Goal: Complete application form

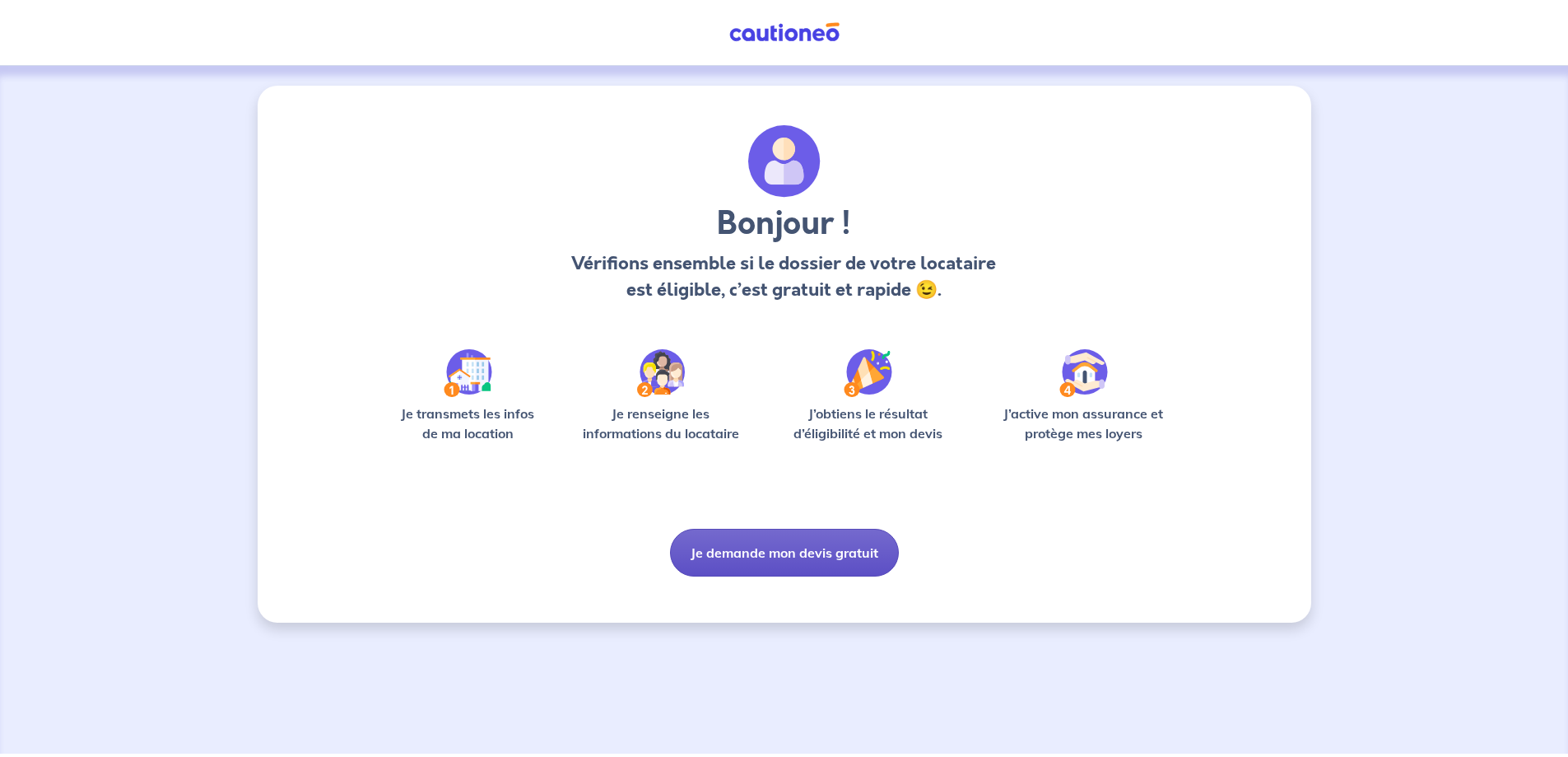
click at [802, 576] on button "Je demande mon devis gratuit" at bounding box center [785, 552] width 229 height 48
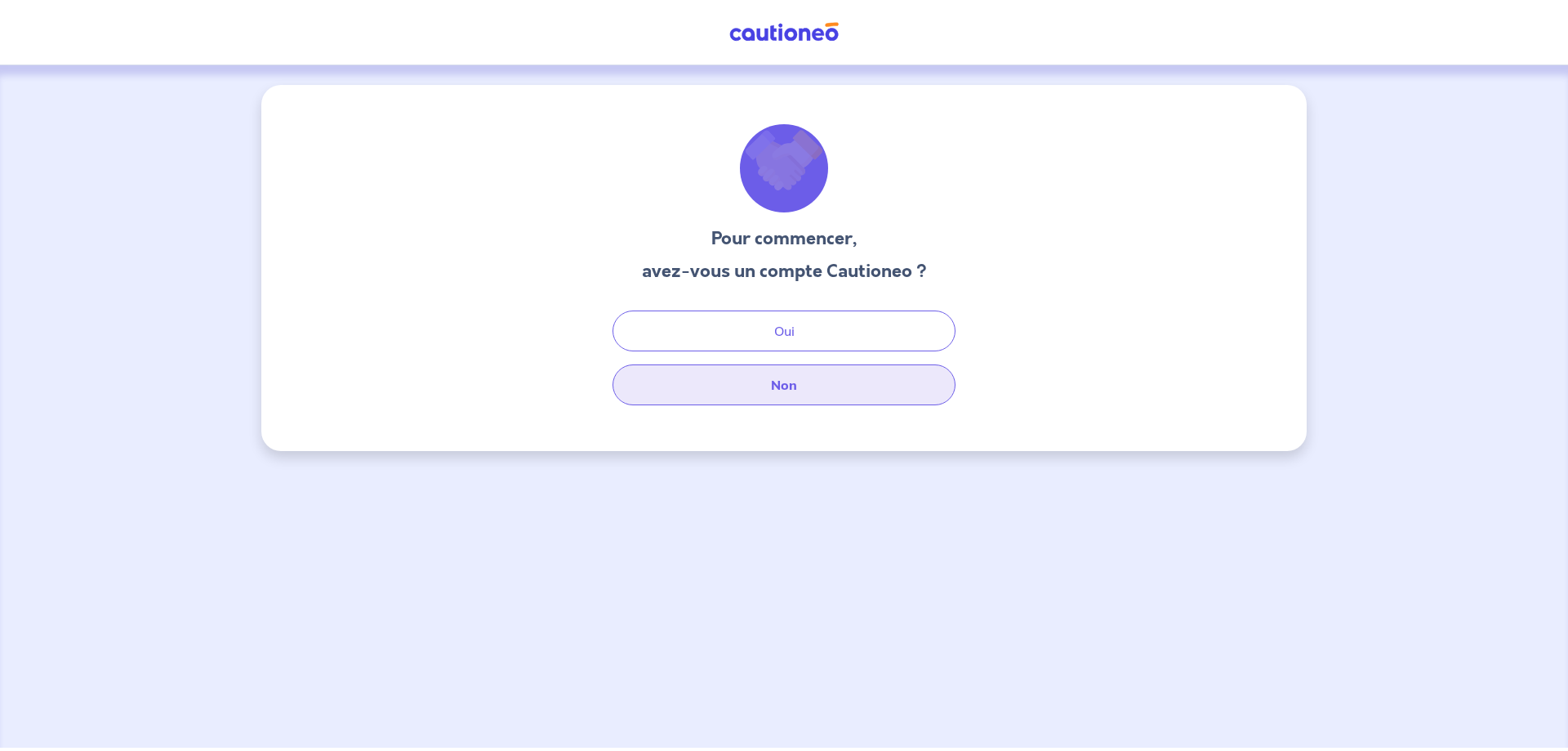
click at [774, 405] on button "Non" at bounding box center [784, 385] width 343 height 41
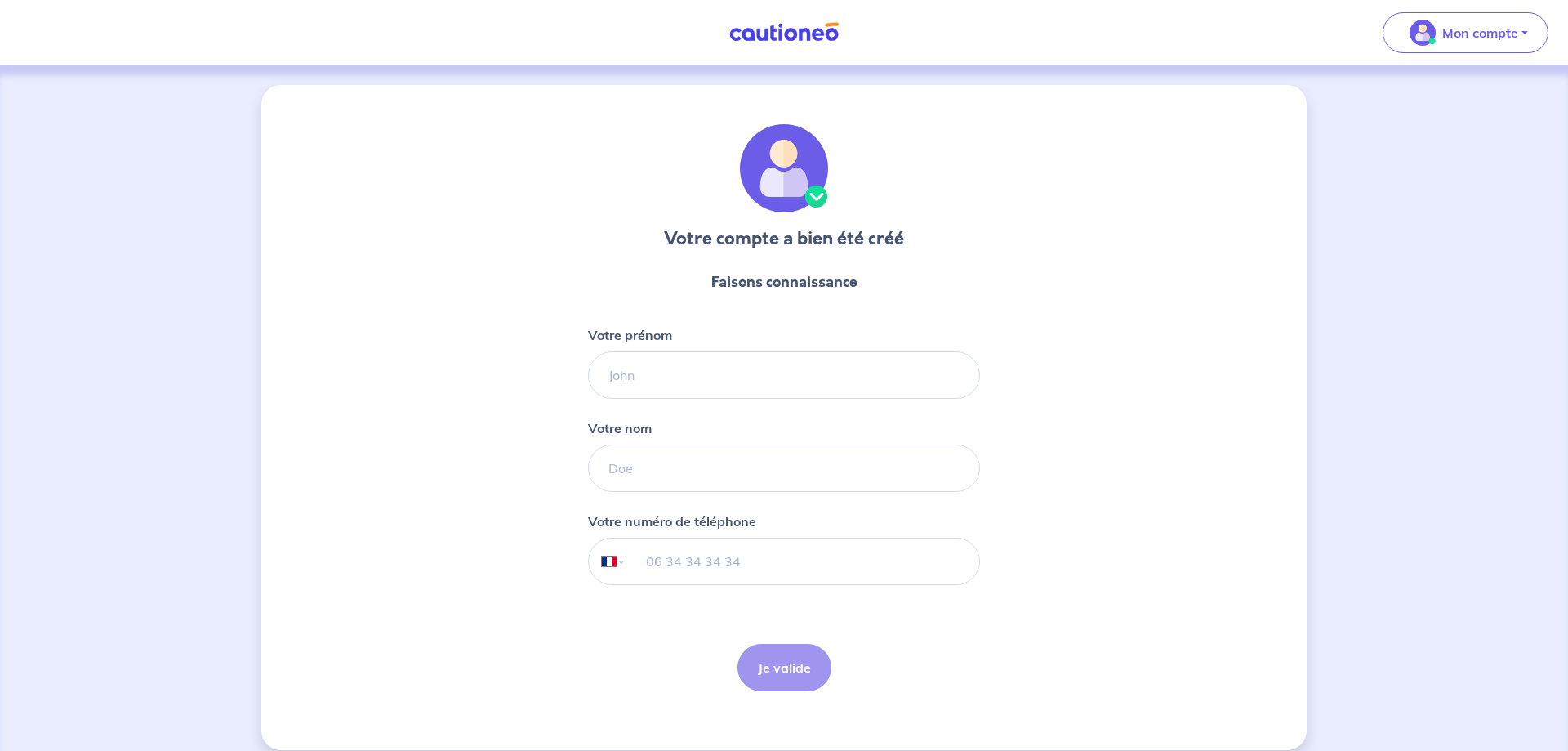
select select "FR"
click at [595, 398] on input "Votre prénom" at bounding box center [778, 374] width 392 height 48
type input "[PERSON_NAME]"
type input "06 66 21 50 94"
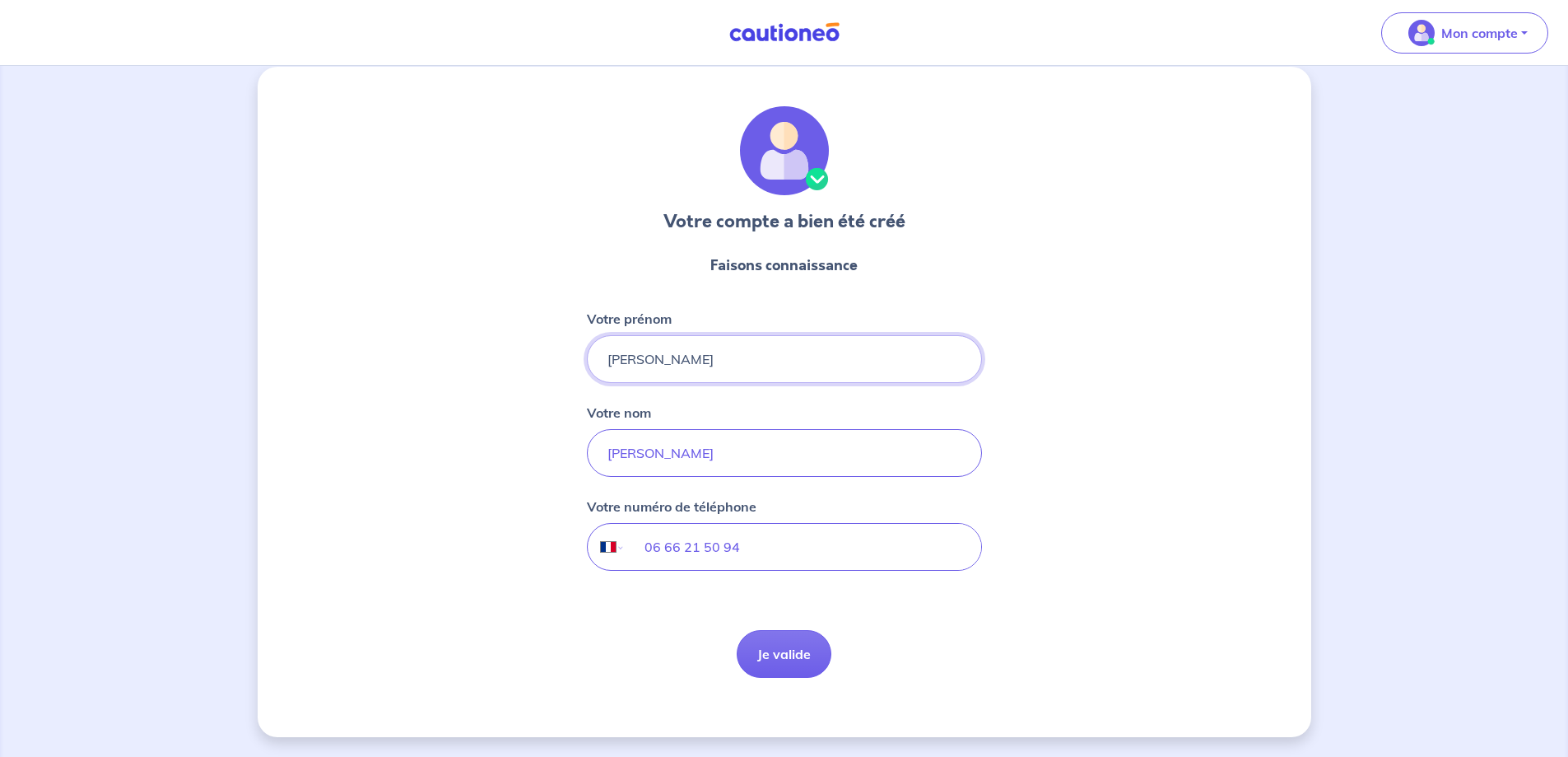
scroll to position [189, 0]
click at [787, 630] on button "Je valide" at bounding box center [784, 653] width 94 height 48
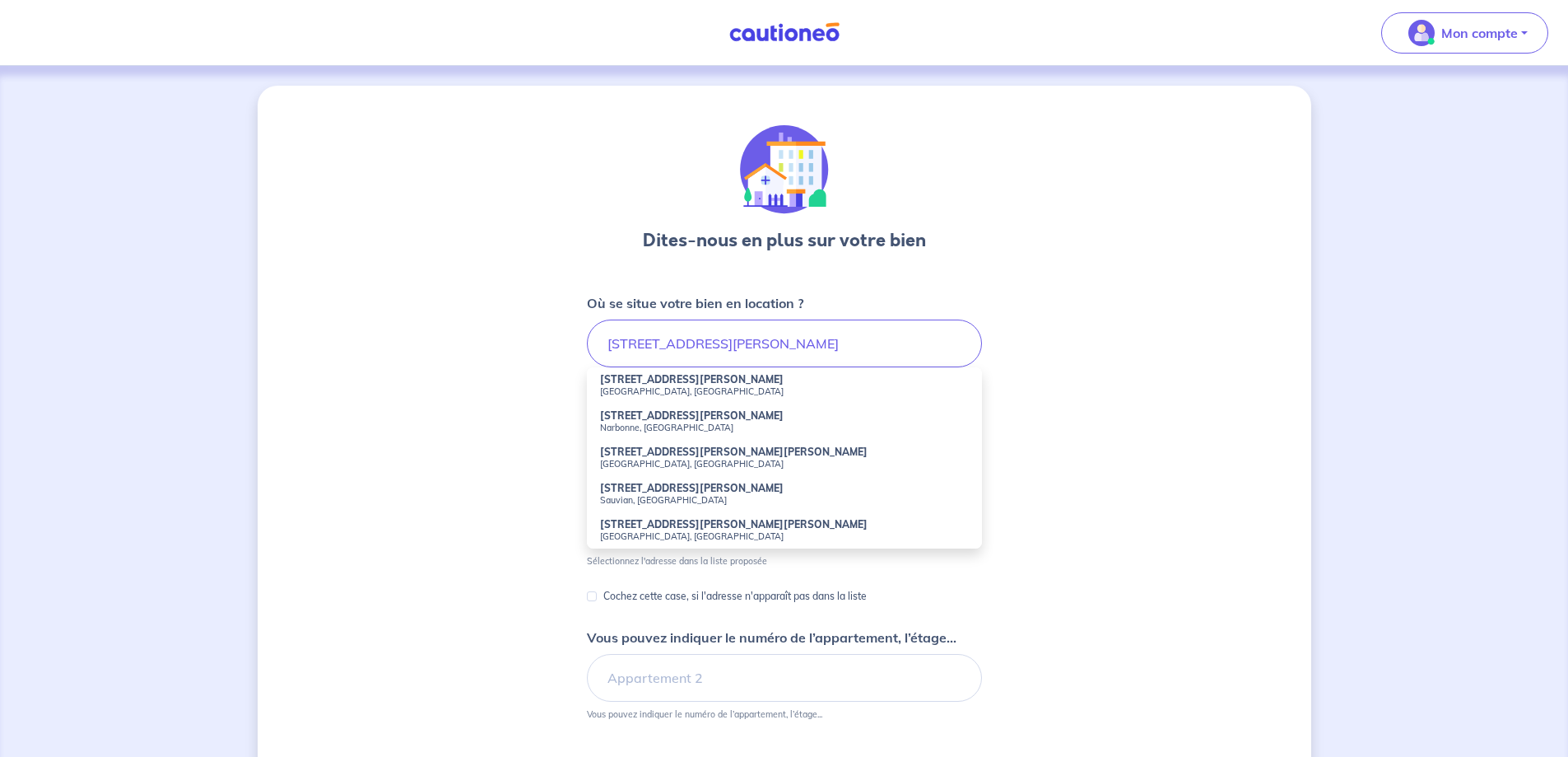
click at [646, 422] on strong "[STREET_ADDRESS][PERSON_NAME]" at bounding box center [691, 416] width 183 height 12
type input "[STREET_ADDRESS][PERSON_NAME]"
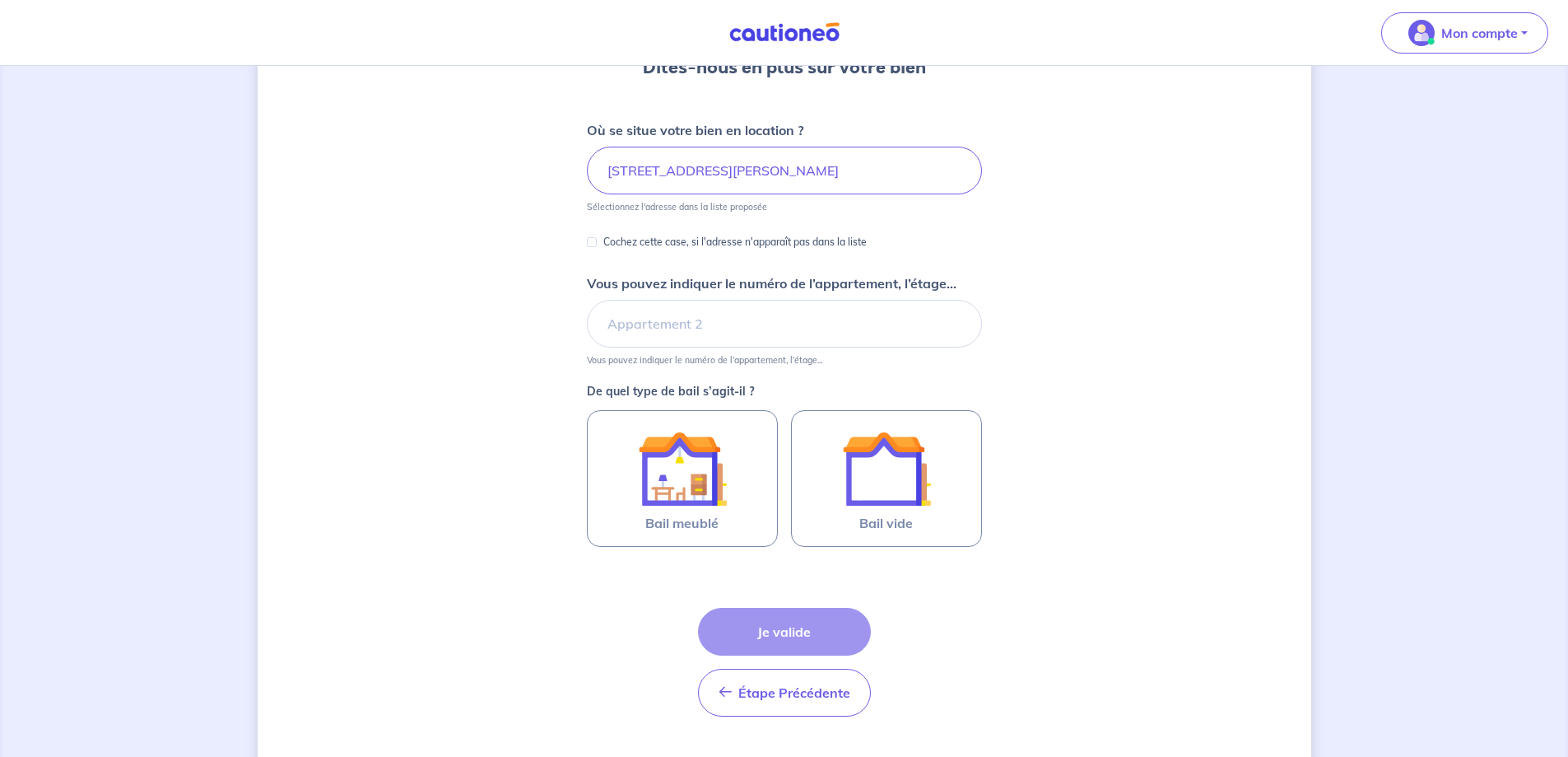
scroll to position [224, 0]
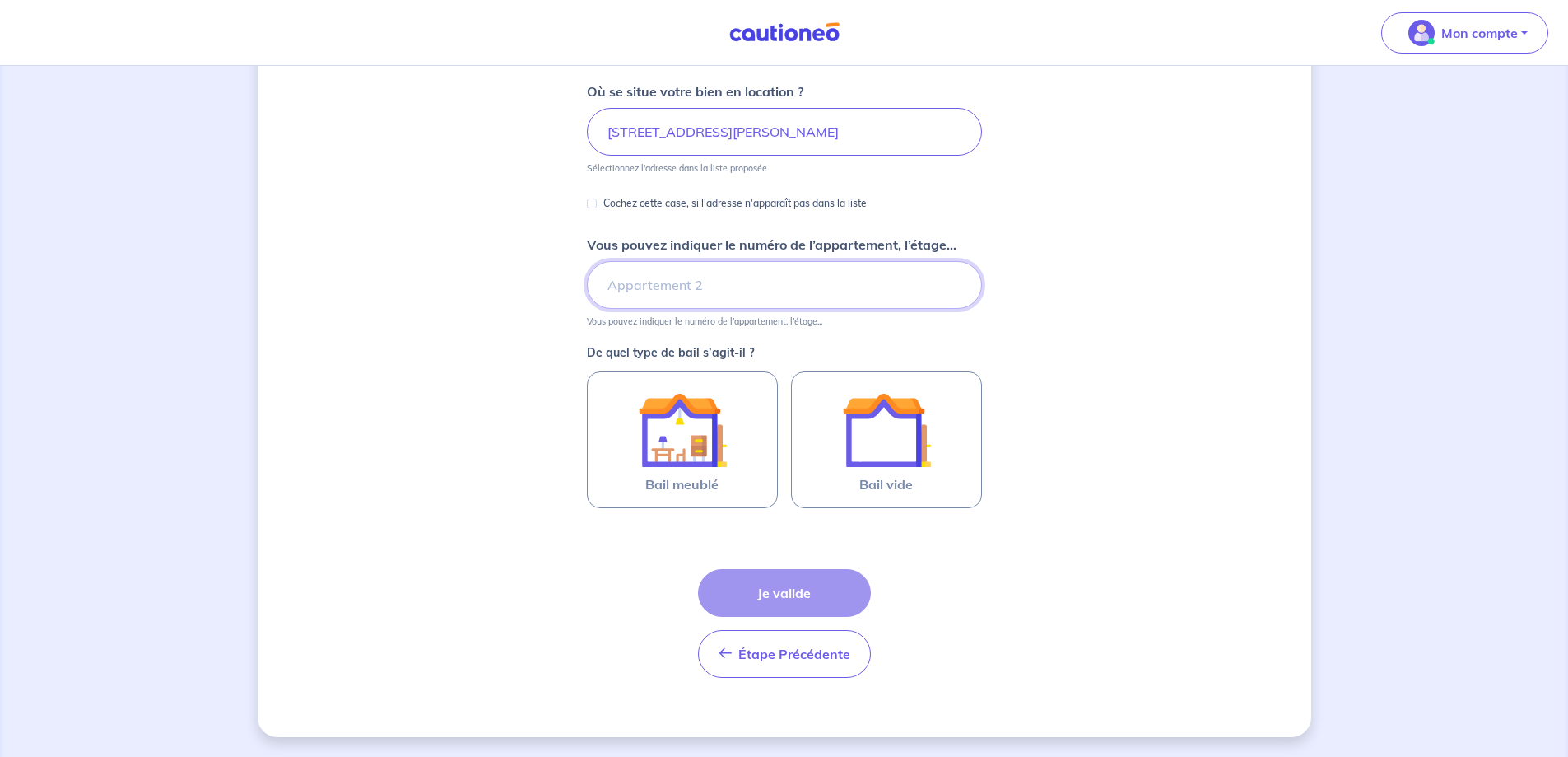
click at [649, 309] on input "Vous pouvez indiquer le numéro de l’appartement, l’étage..." at bounding box center [784, 285] width 395 height 48
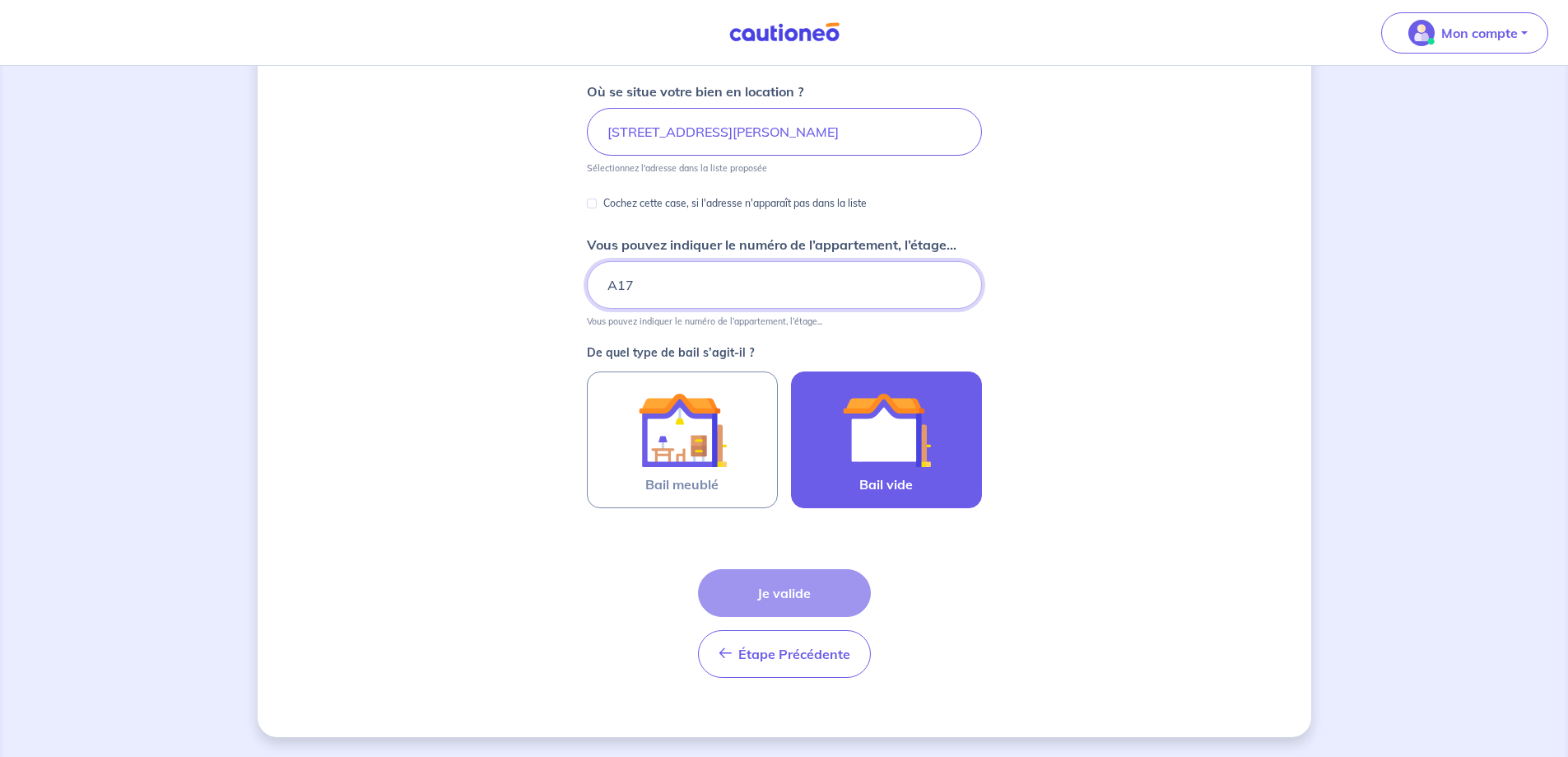
type input "A17"
click at [917, 446] on img at bounding box center [887, 430] width 89 height 89
click at [0, 0] on input "Bail vide" at bounding box center [0, 0] width 0 height 0
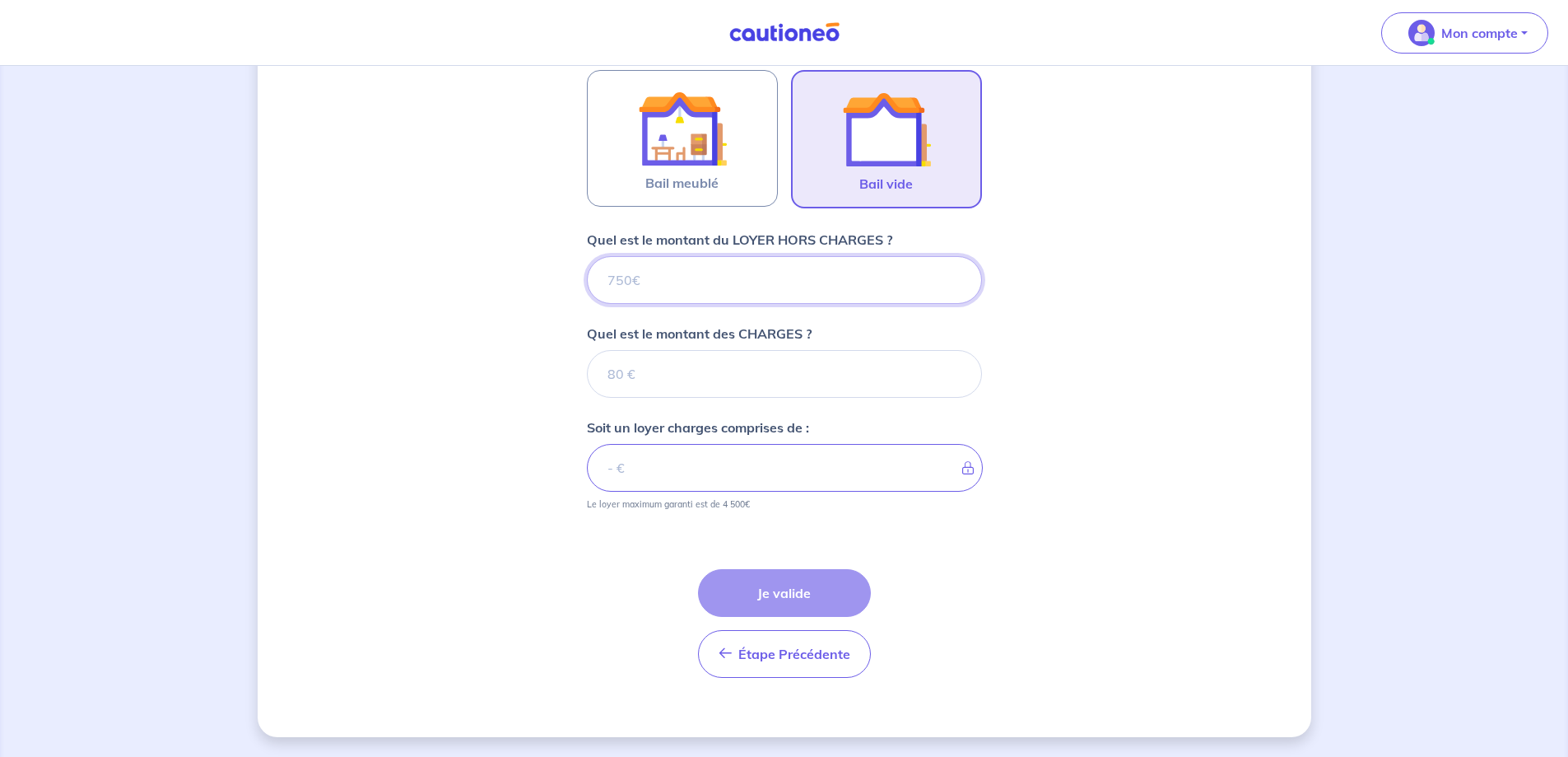
scroll to position [782, 0]
type input "7"
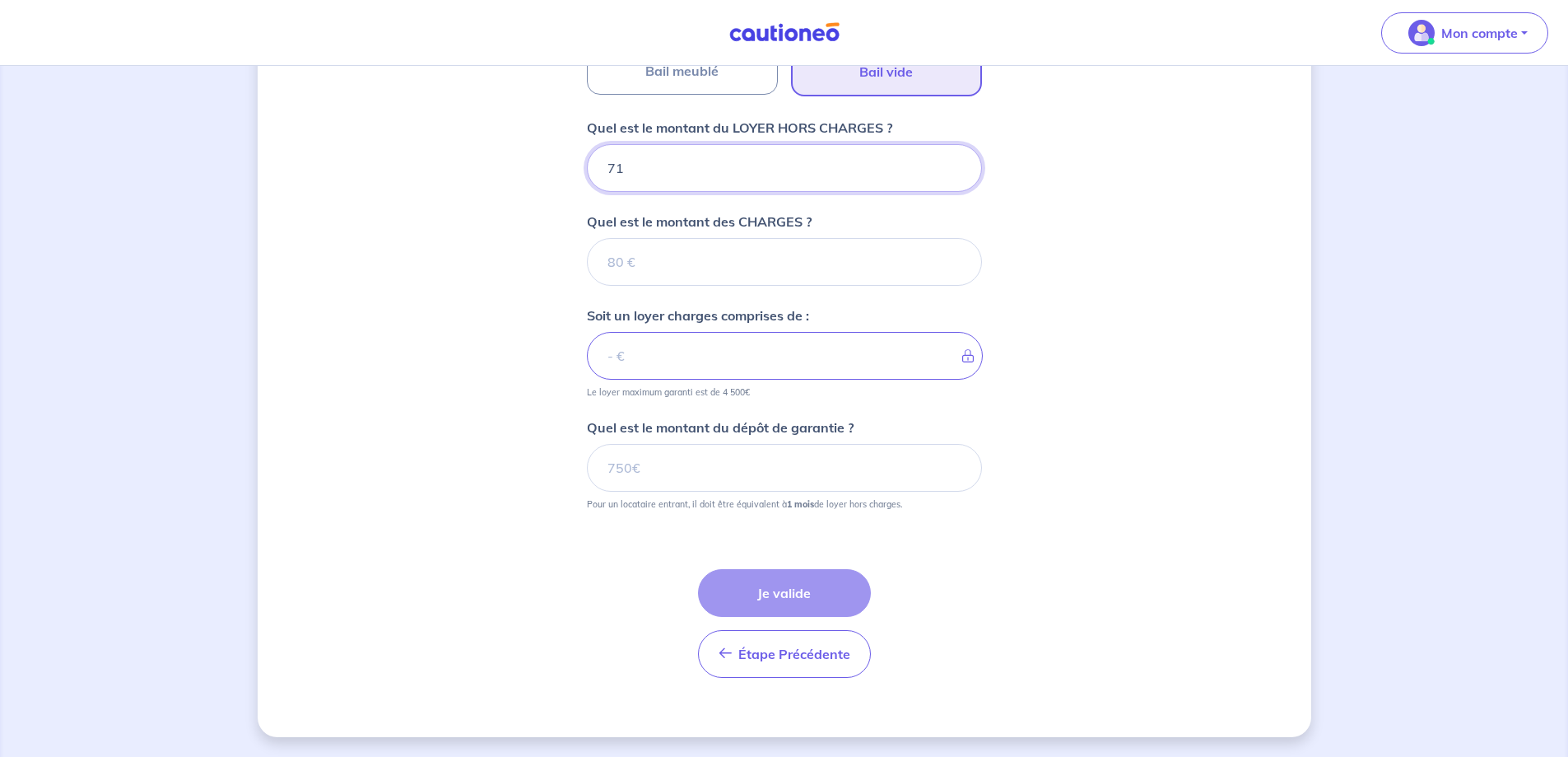
type input "710"
click at [587, 282] on input "Quel est le montant des CHARGES ?" at bounding box center [784, 262] width 395 height 48
click at [587, 162] on input "710" at bounding box center [784, 168] width 395 height 48
type input "70"
type input "700"
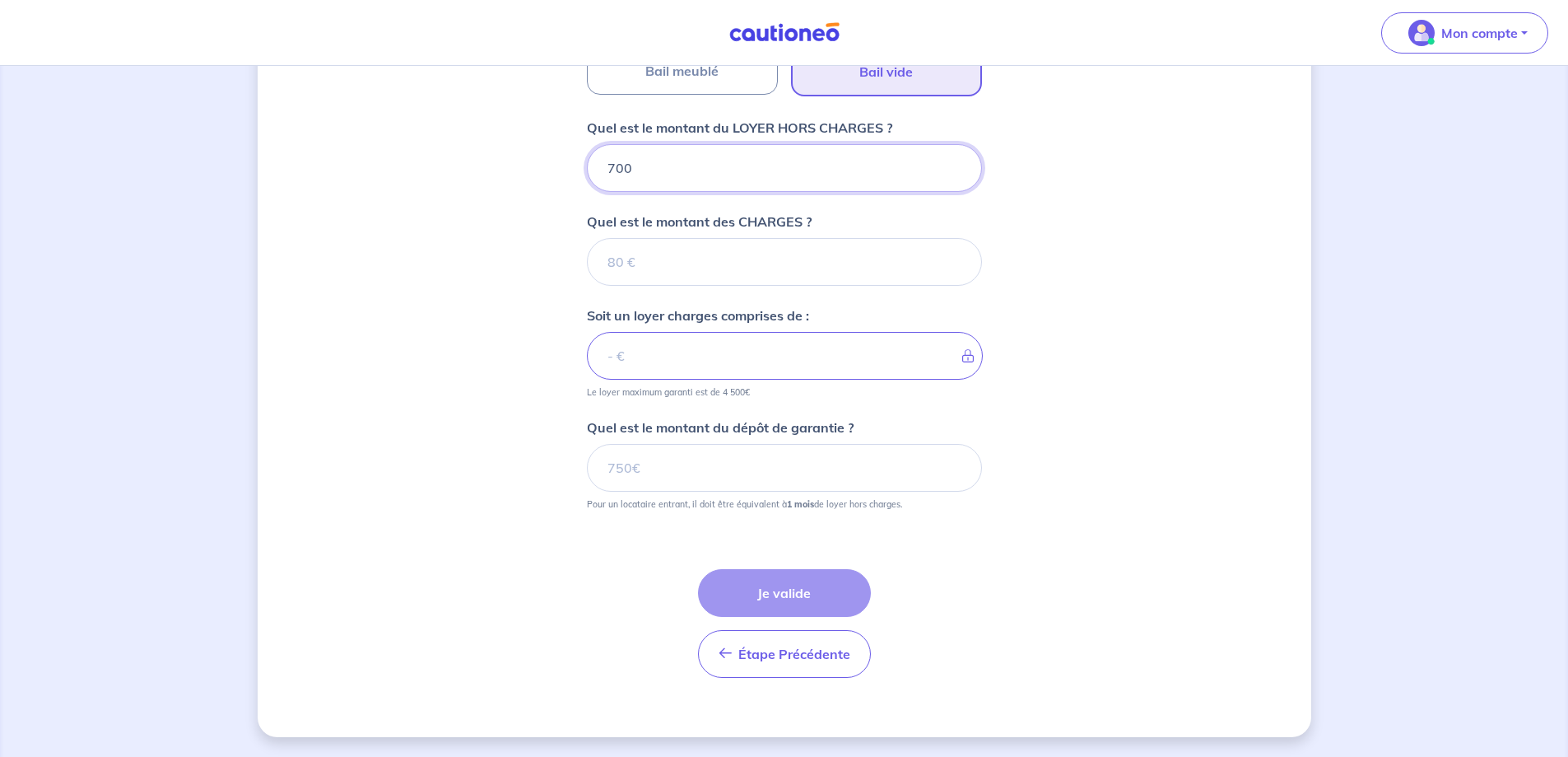
type input "700"
click at [590, 286] on input "Quel est le montant des CHARGES ?" at bounding box center [784, 262] width 395 height 48
type input "50"
type input "750"
type input "50"
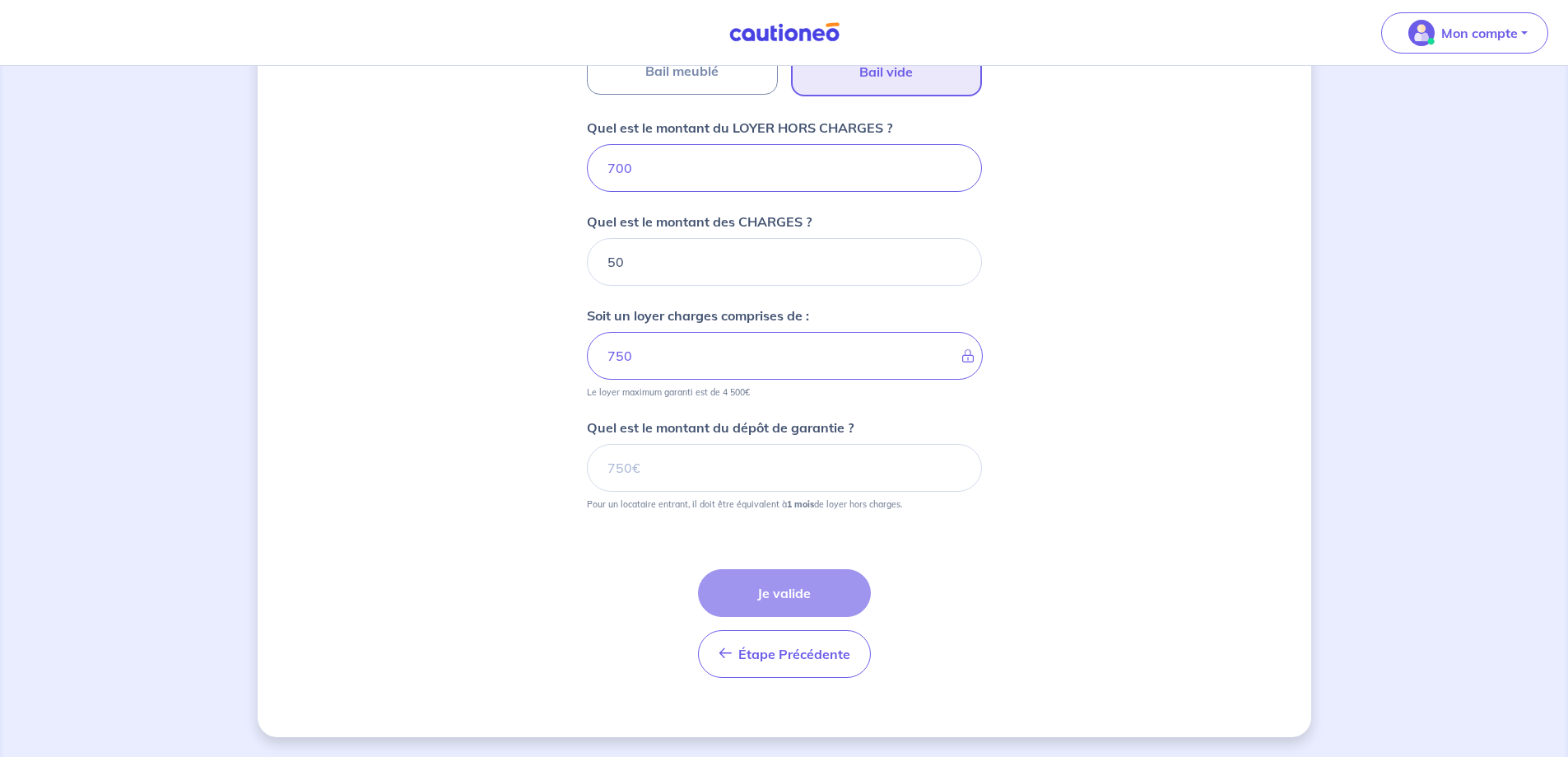
click at [783, 678] on div "Étape Précédente Précédent Je valide Je valide" at bounding box center [785, 623] width 173 height 108
click at [587, 444] on input "Quel est le montant du dépôt de garantie ?" at bounding box center [784, 467] width 395 height 48
click at [794, 569] on div "Étape Précédente Précédent Je valide Je valide" at bounding box center [785, 623] width 173 height 108
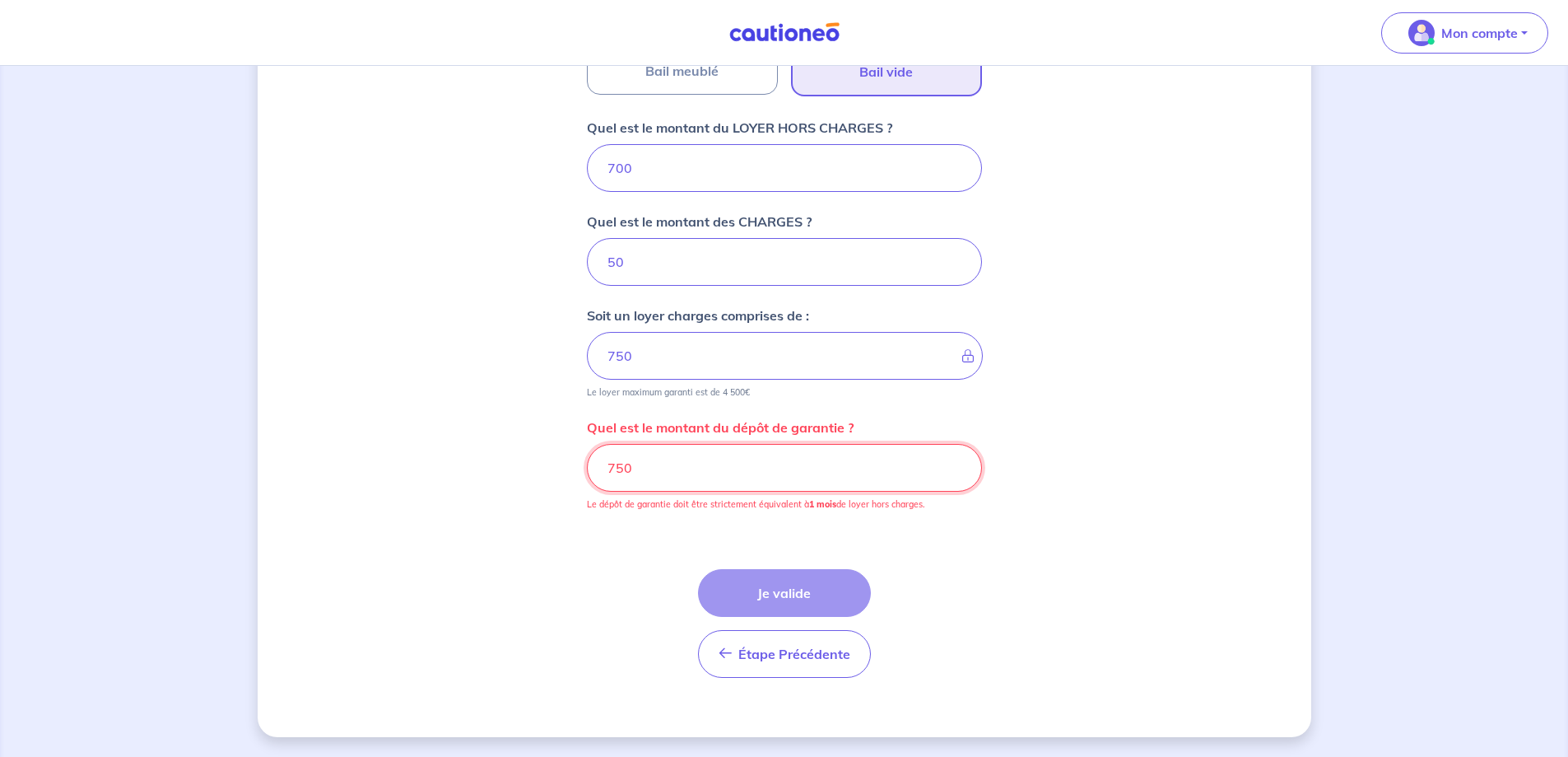
click at [587, 444] on input "750" at bounding box center [784, 467] width 395 height 48
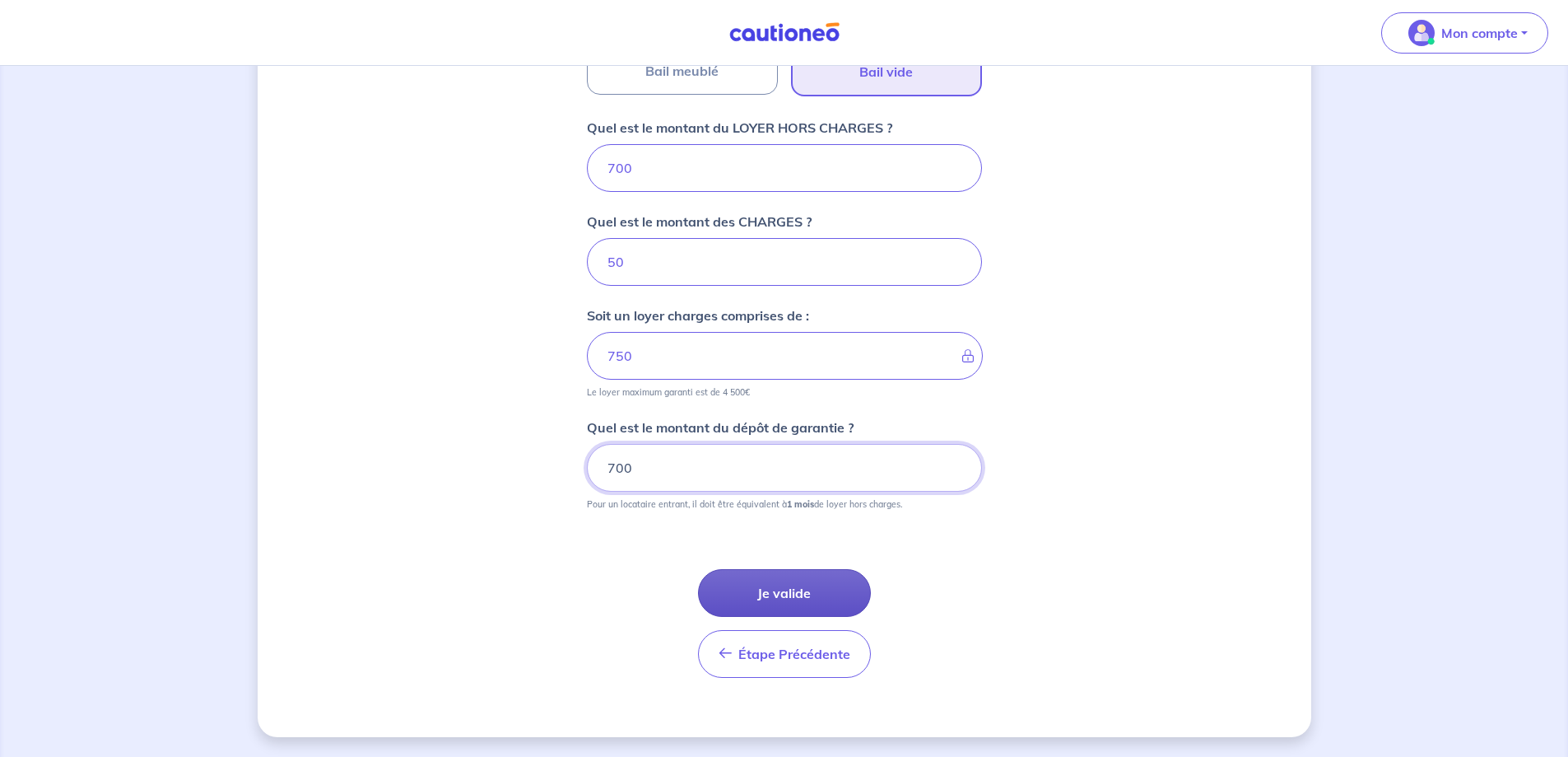
type input "700"
click at [799, 569] on button "Je valide" at bounding box center [785, 593] width 173 height 48
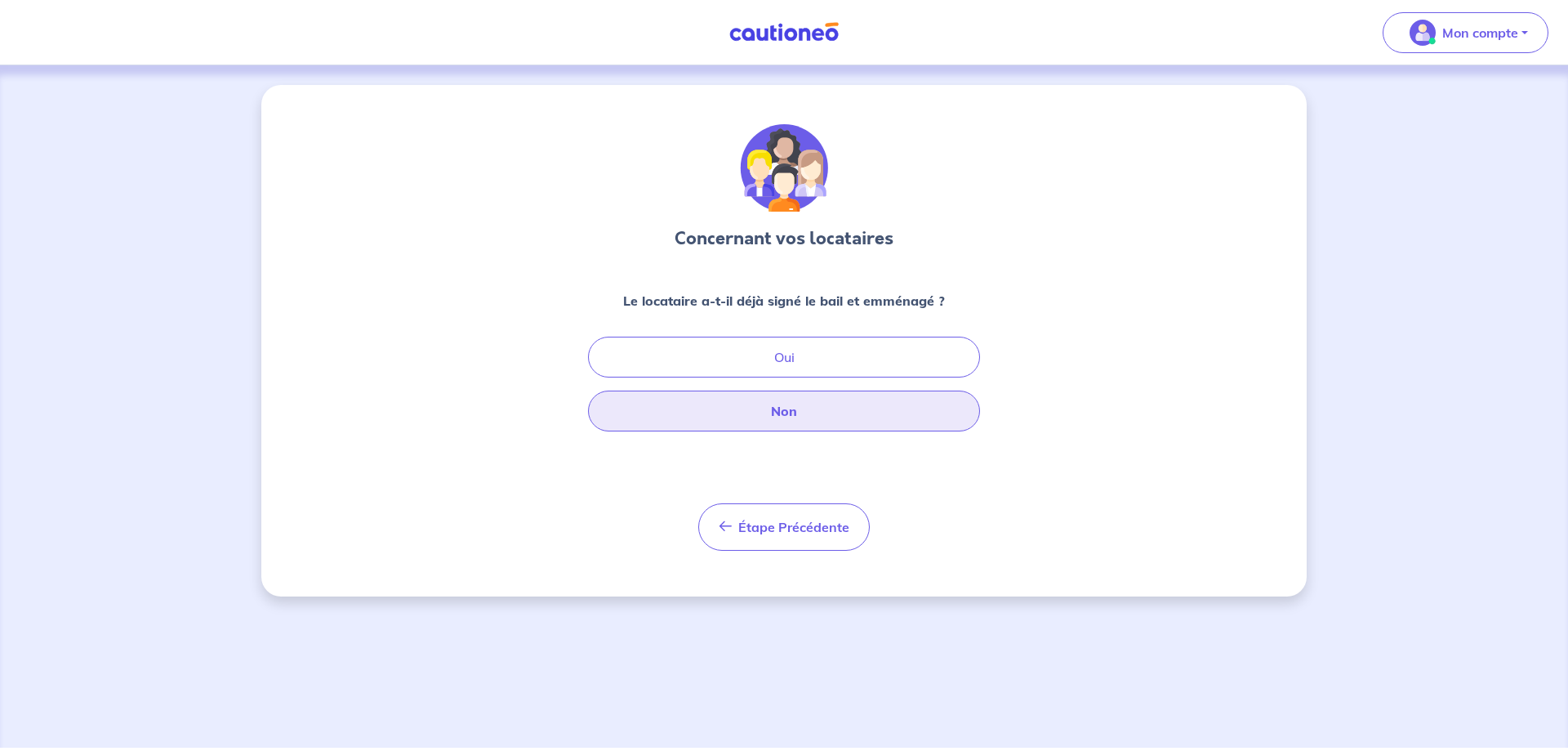
click at [791, 431] on button "Non" at bounding box center [784, 411] width 392 height 41
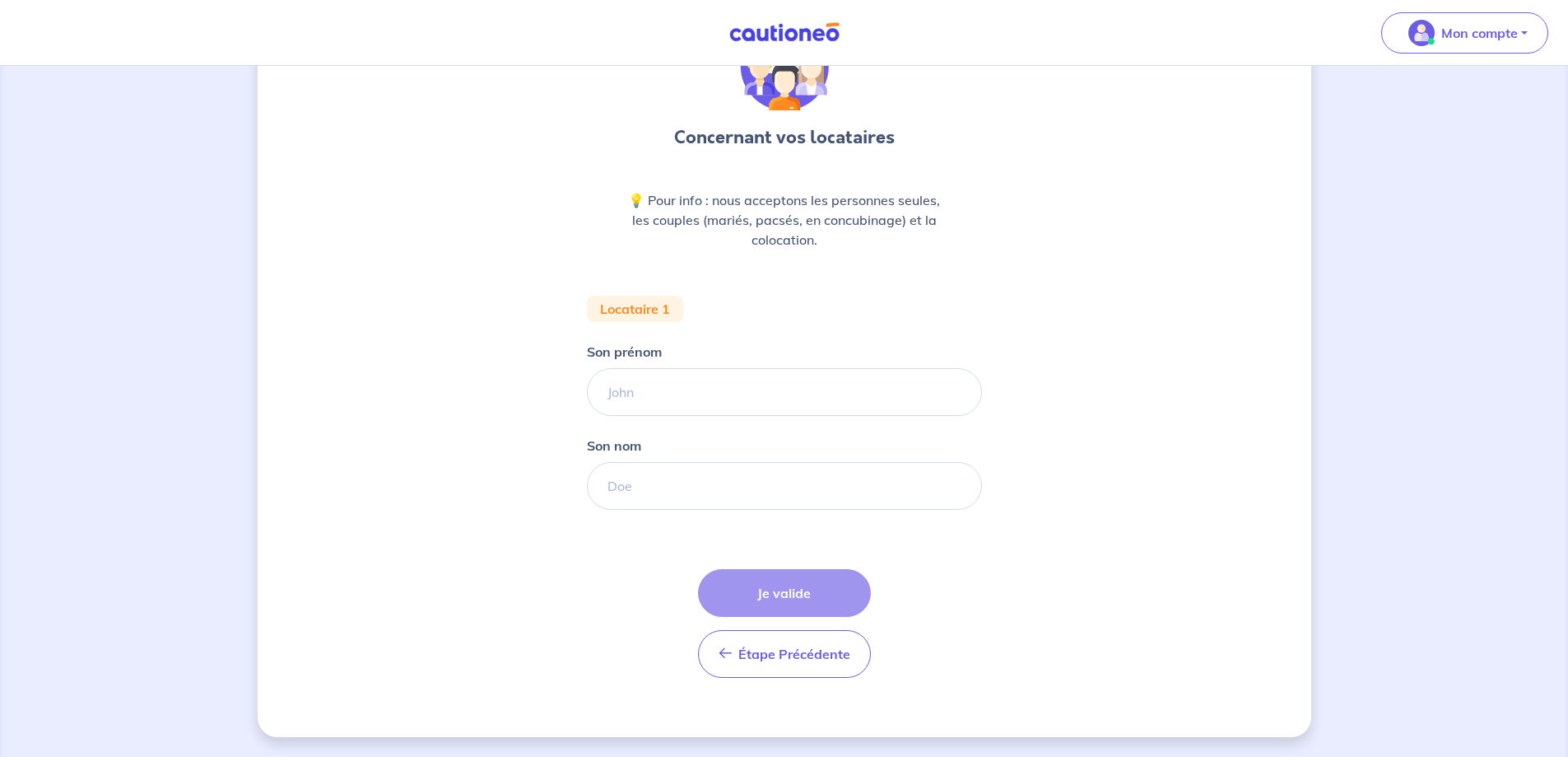
scroll to position [258, 0]
click at [587, 368] on input "Son prénom" at bounding box center [784, 392] width 395 height 48
type input "M"
type input "[PERSON_NAME]"
click at [598, 462] on input "Son nom" at bounding box center [784, 485] width 395 height 48
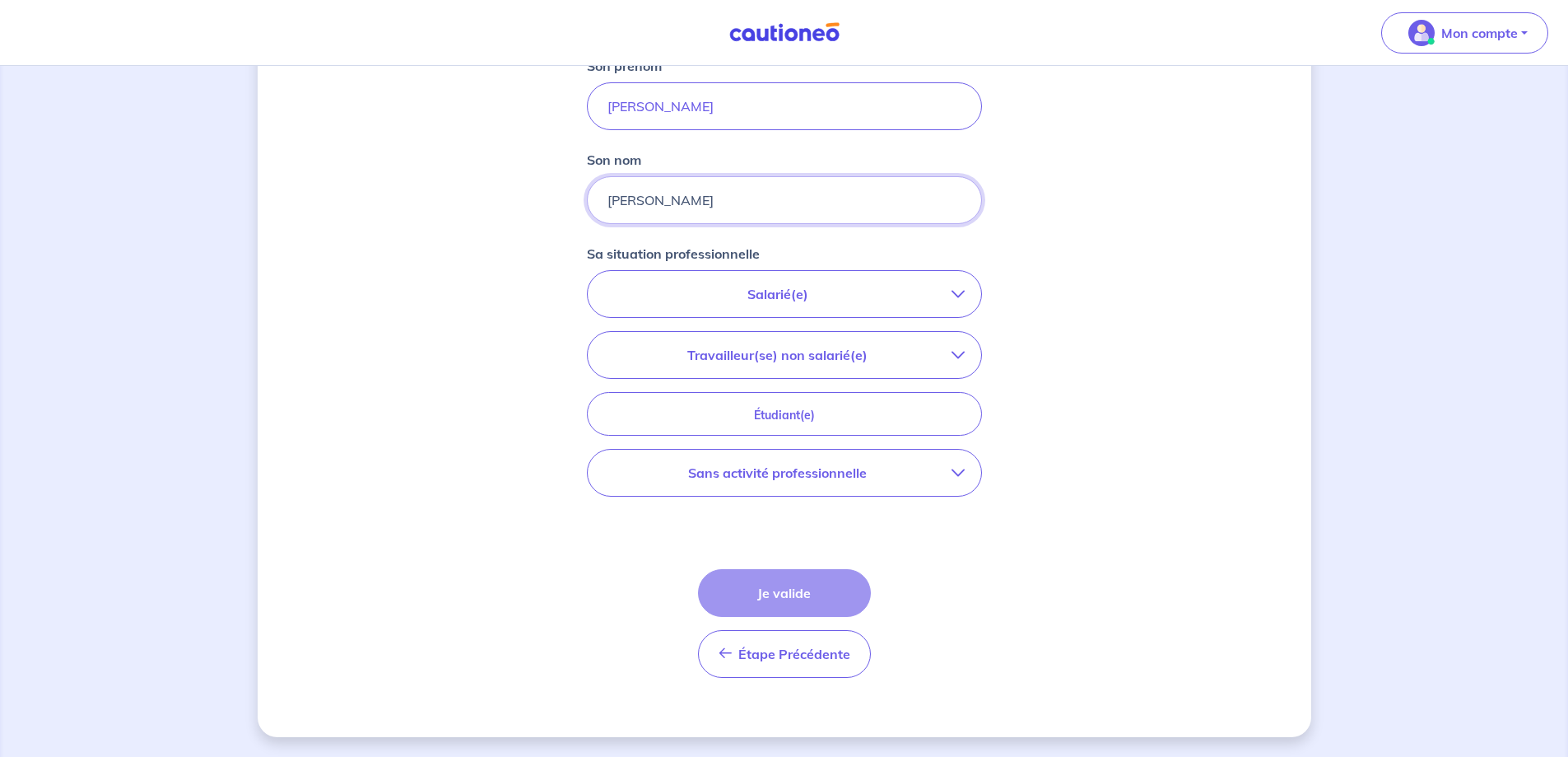
scroll to position [530, 0]
type input "[PERSON_NAME]"
click at [965, 296] on icon "button" at bounding box center [958, 293] width 13 height 13
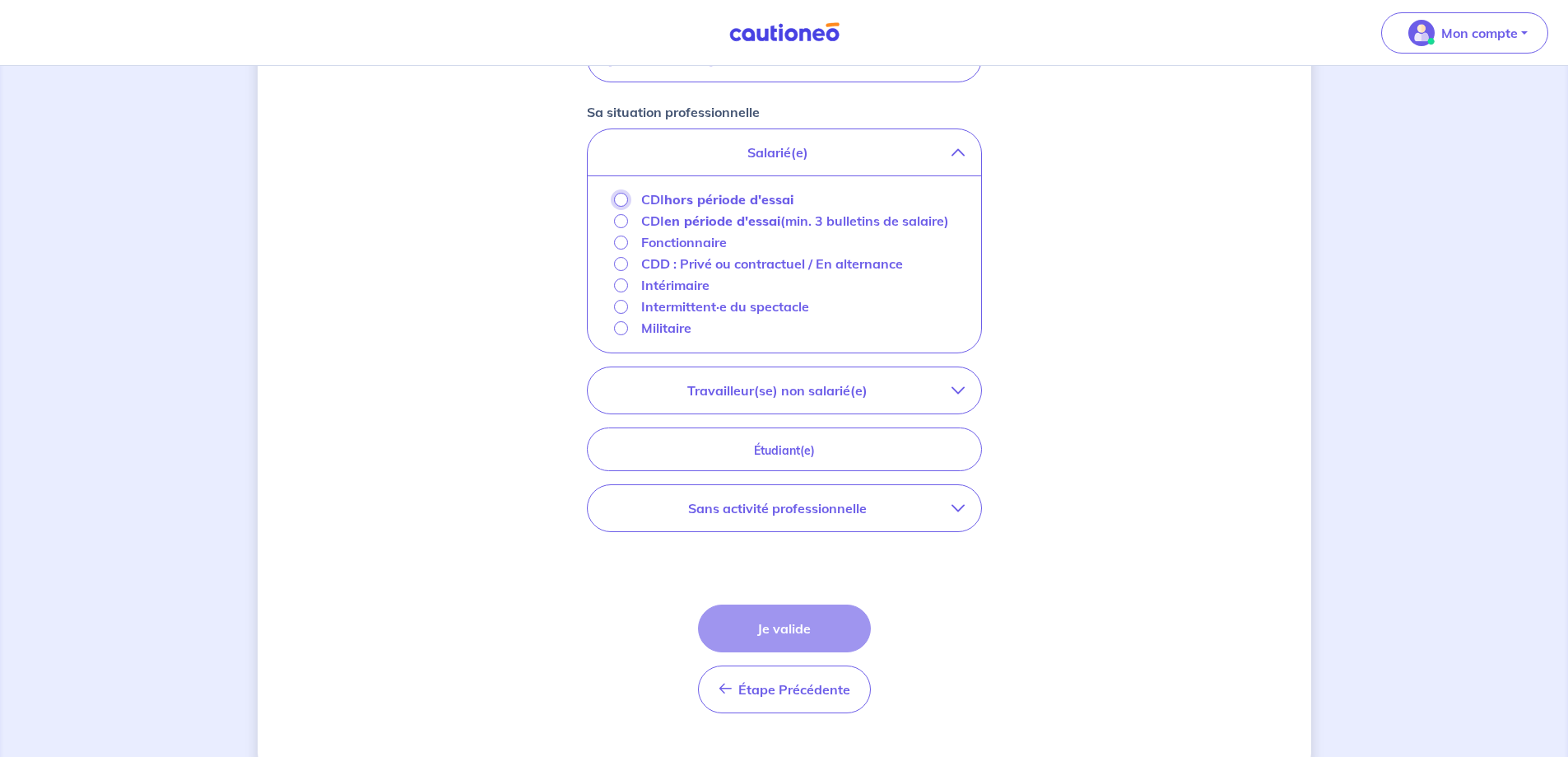
click at [614, 207] on input "CDI hors période d'essai" at bounding box center [621, 200] width 14 height 14
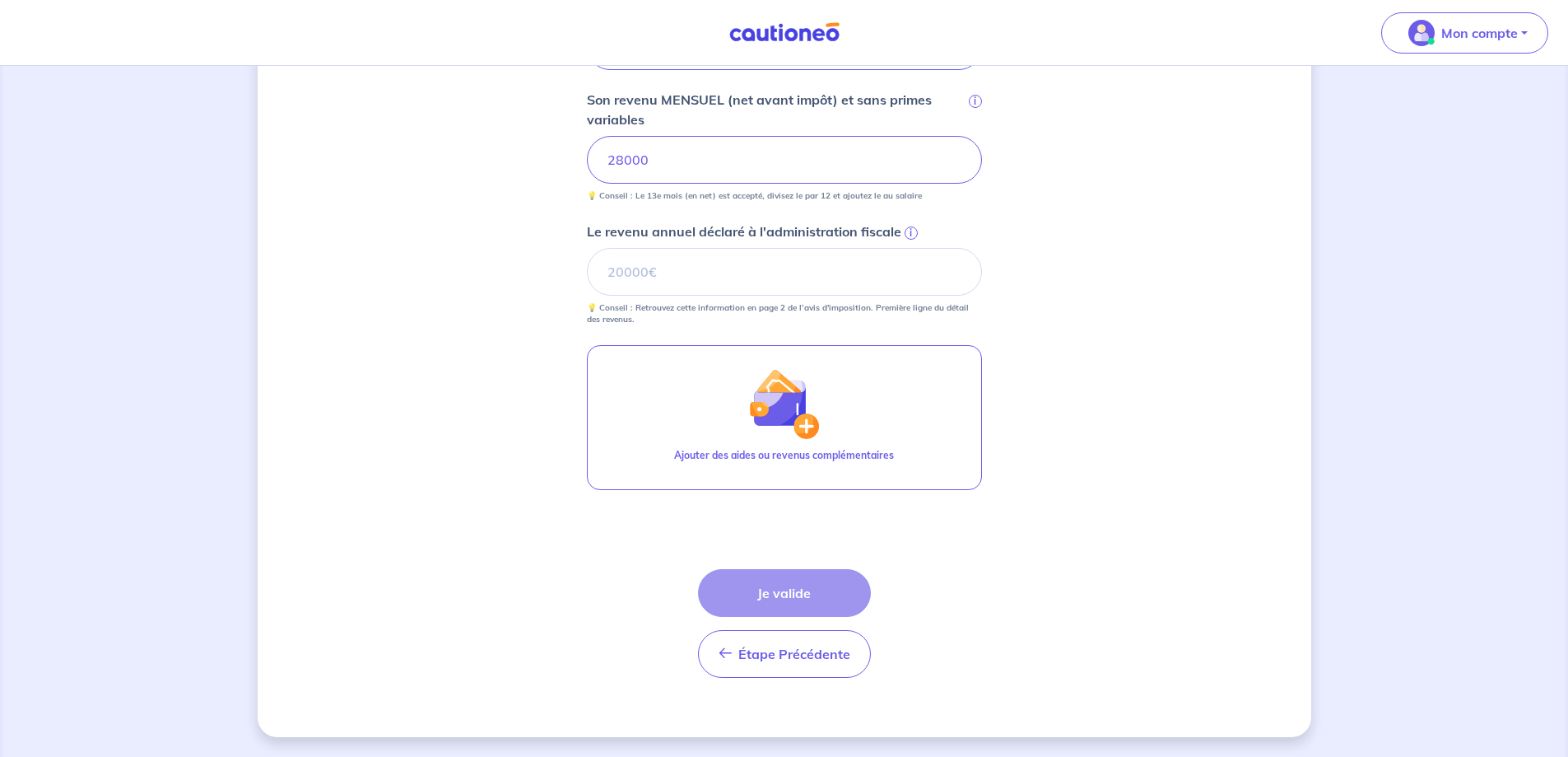
scroll to position [935, 0]
click at [794, 569] on div "Étape Précédente Précédent Je valide Je valide" at bounding box center [785, 623] width 173 height 108
click at [601, 248] on input "Le revenu annuel déclaré à l'administration fiscale i" at bounding box center [784, 272] width 395 height 48
type input "22500"
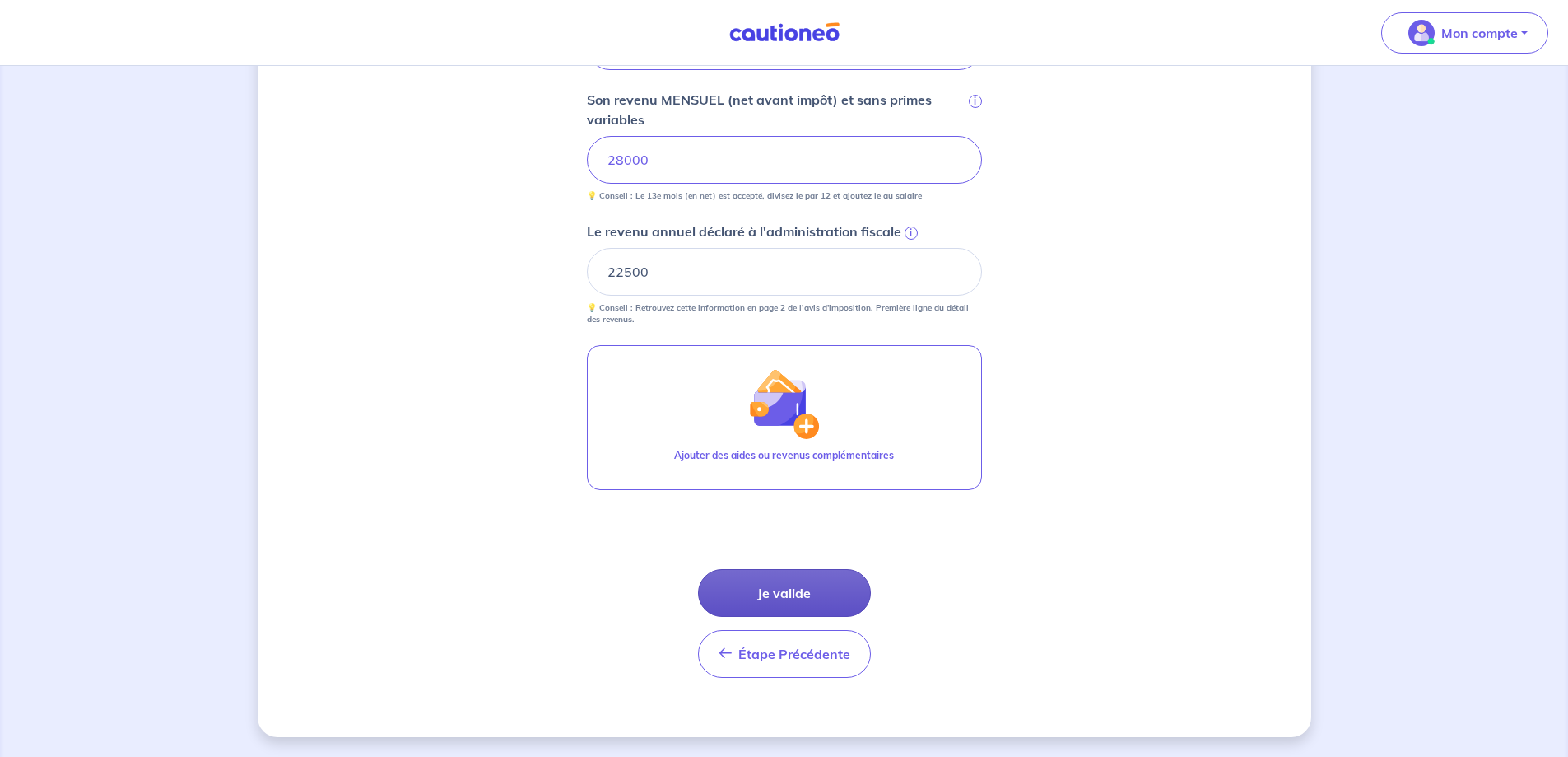
click at [808, 609] on button "Je valide" at bounding box center [785, 593] width 173 height 48
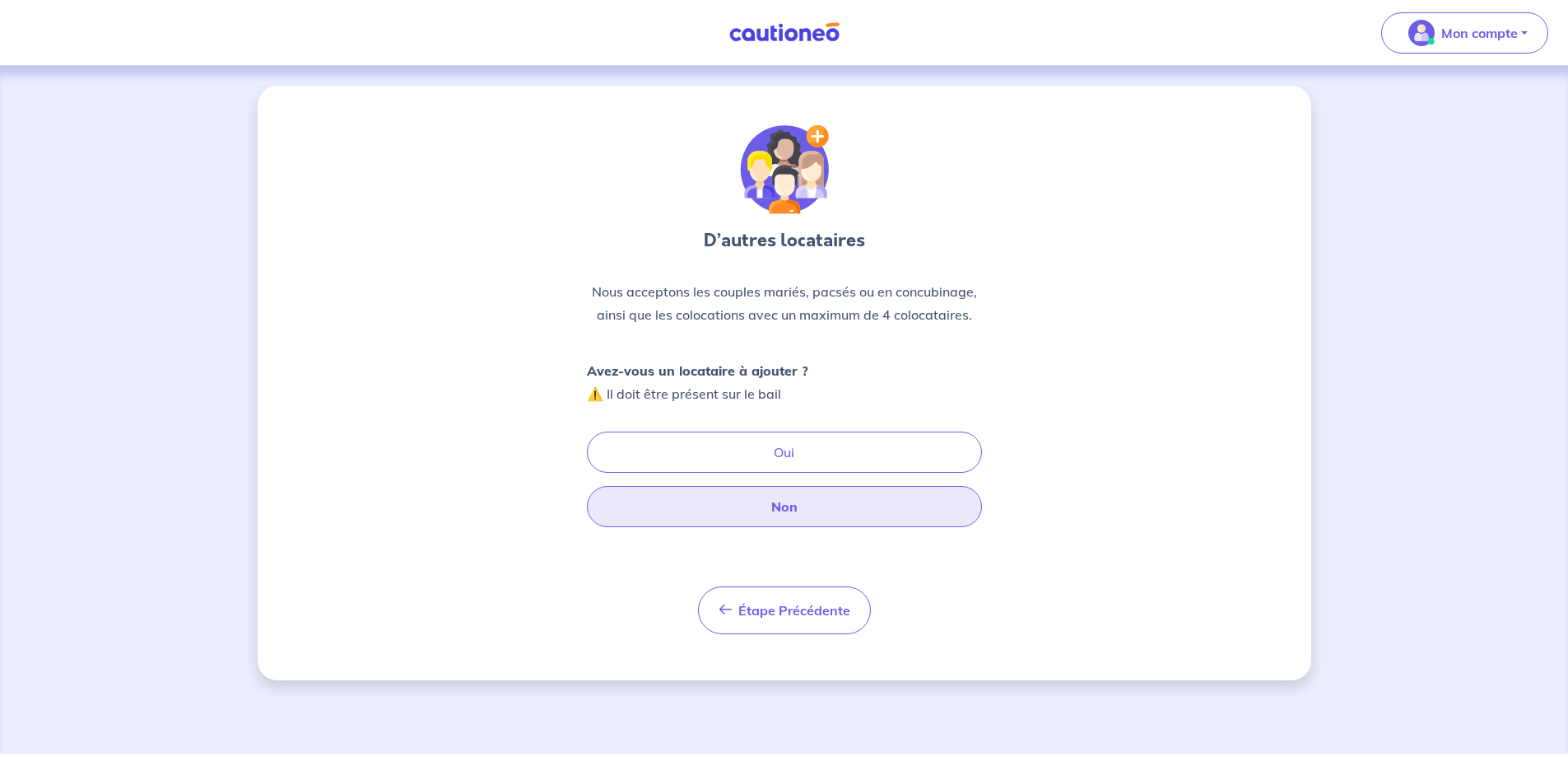
click at [787, 527] on button "Non" at bounding box center [784, 506] width 395 height 41
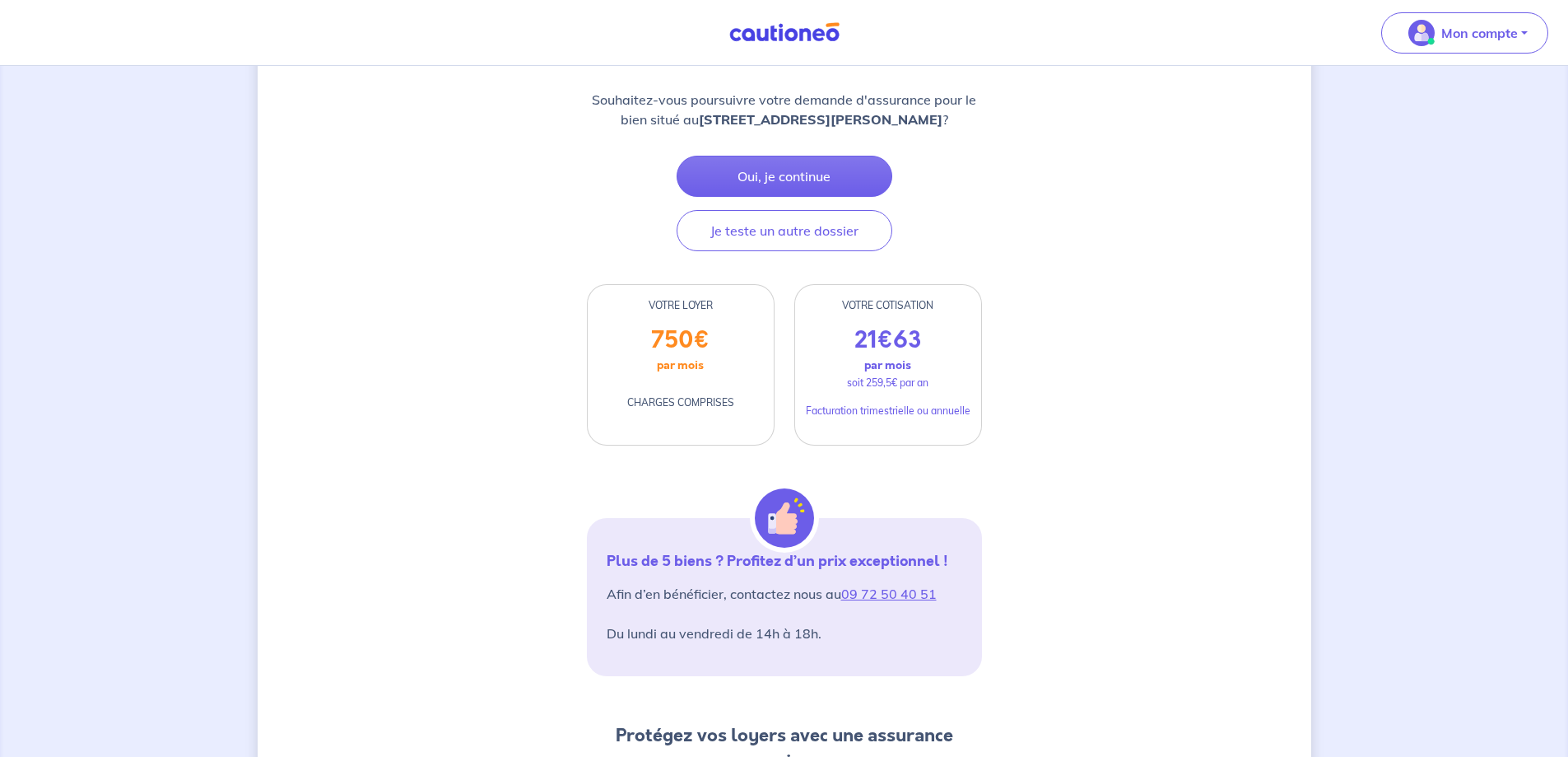
scroll to position [361, 0]
